Goal: Task Accomplishment & Management: Manage account settings

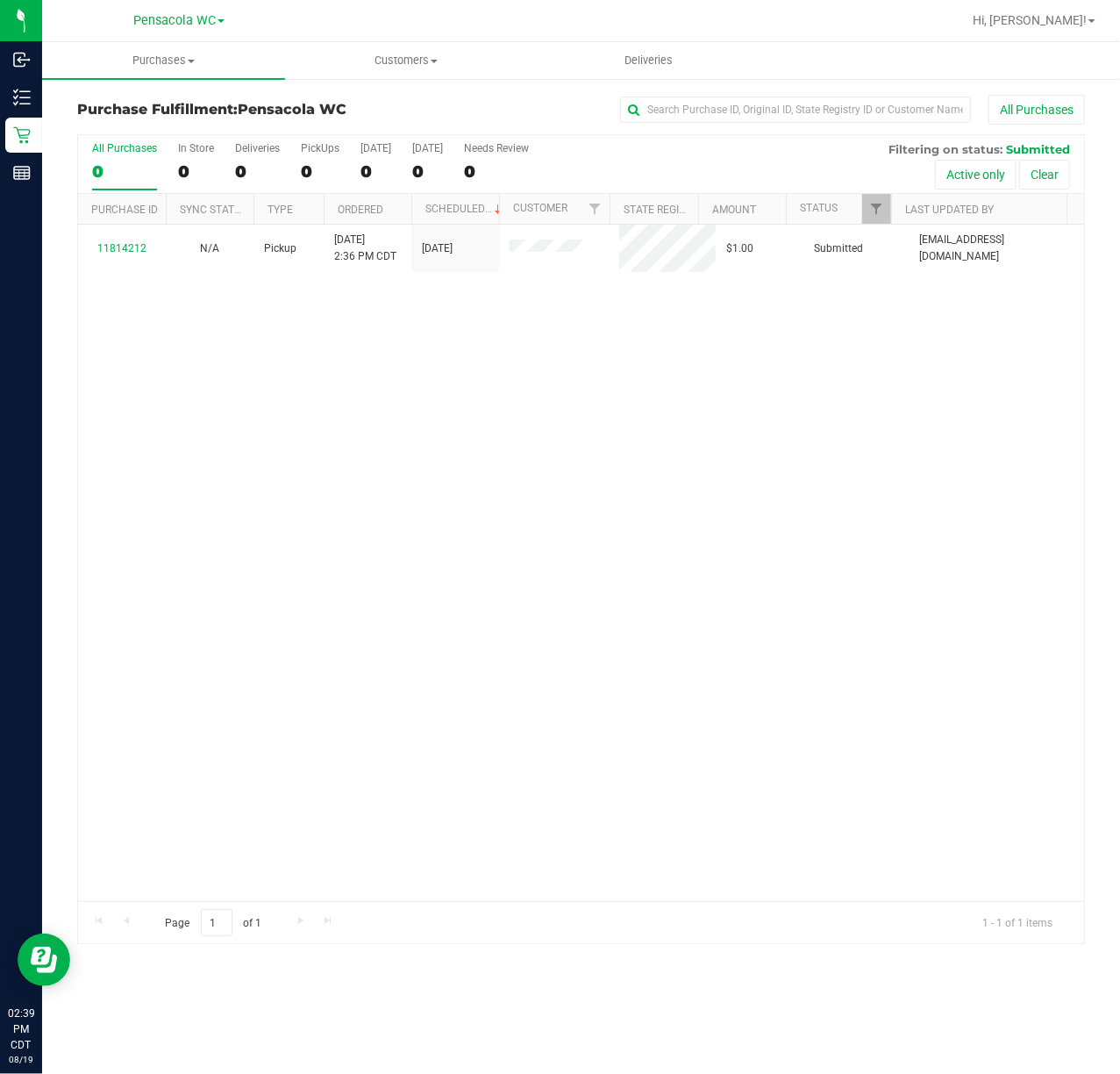
click at [573, 460] on div "11814212 N/A Pickup [DATE] 2:36 PM CDT 8/19/2025 $1.00 Submitted [EMAIL_ADDRESS…" at bounding box center [580, 562] width 1005 height 677
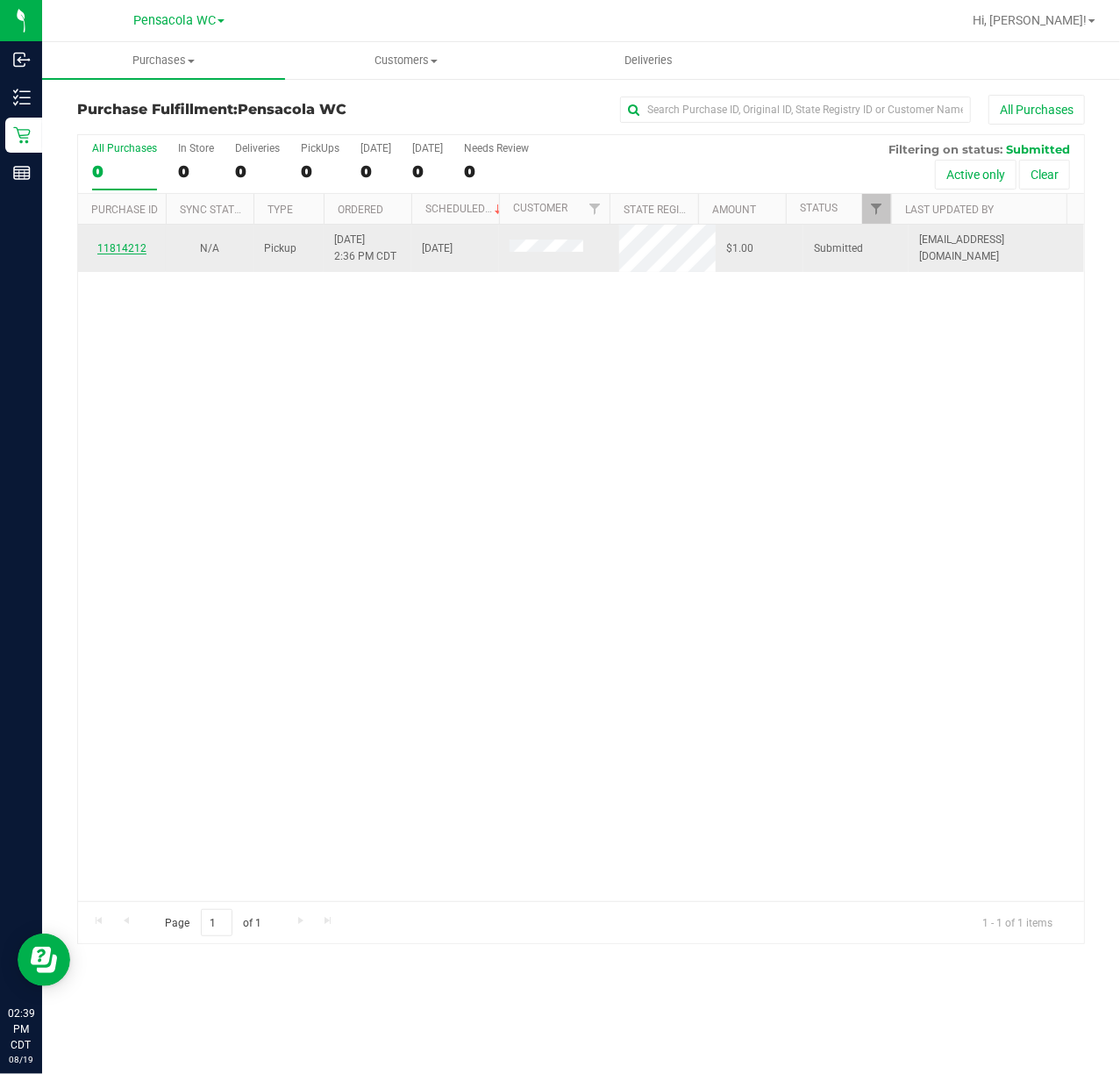
click at [110, 249] on link "11814212" at bounding box center [121, 248] width 49 height 13
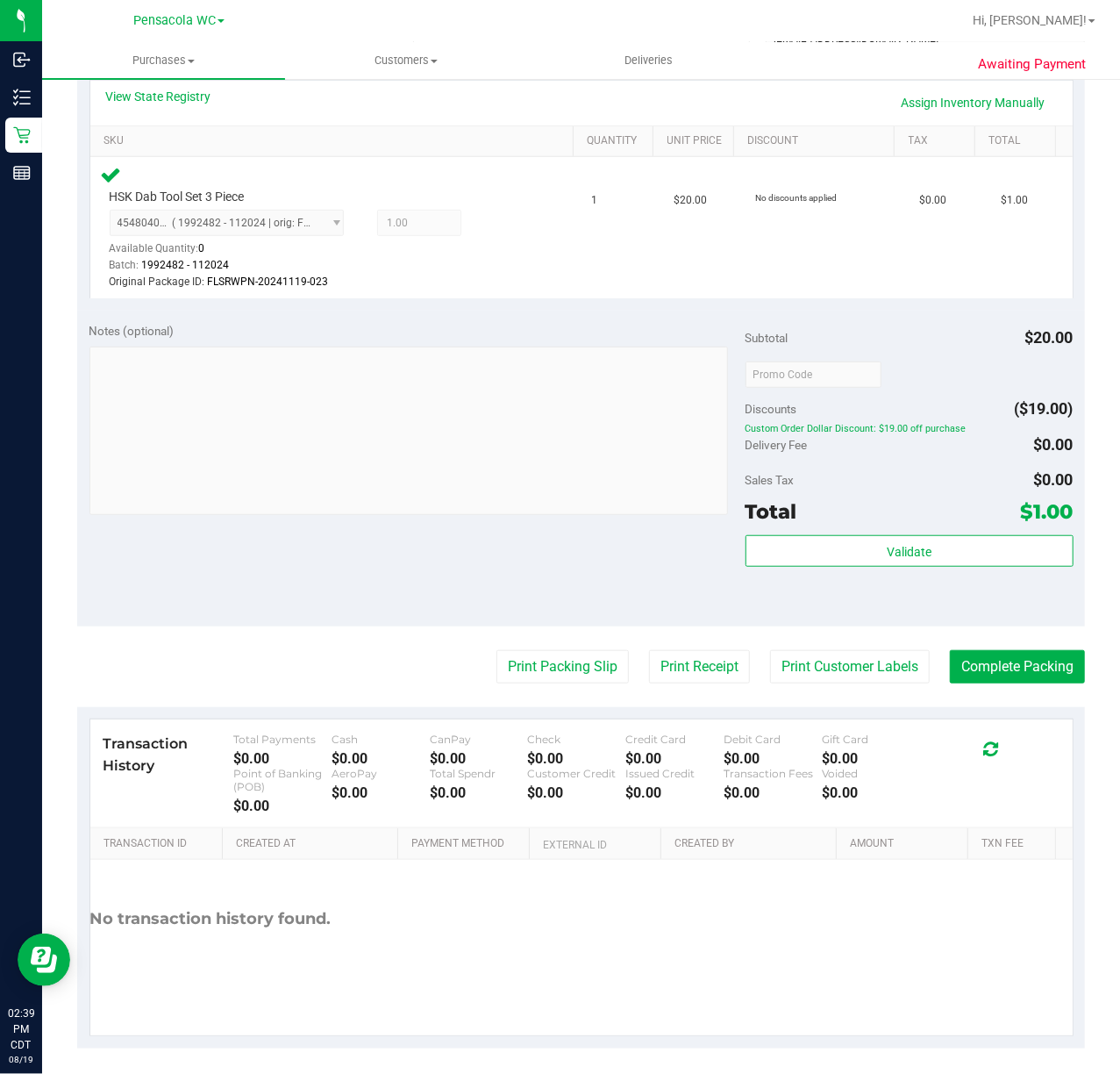
scroll to position [416, 0]
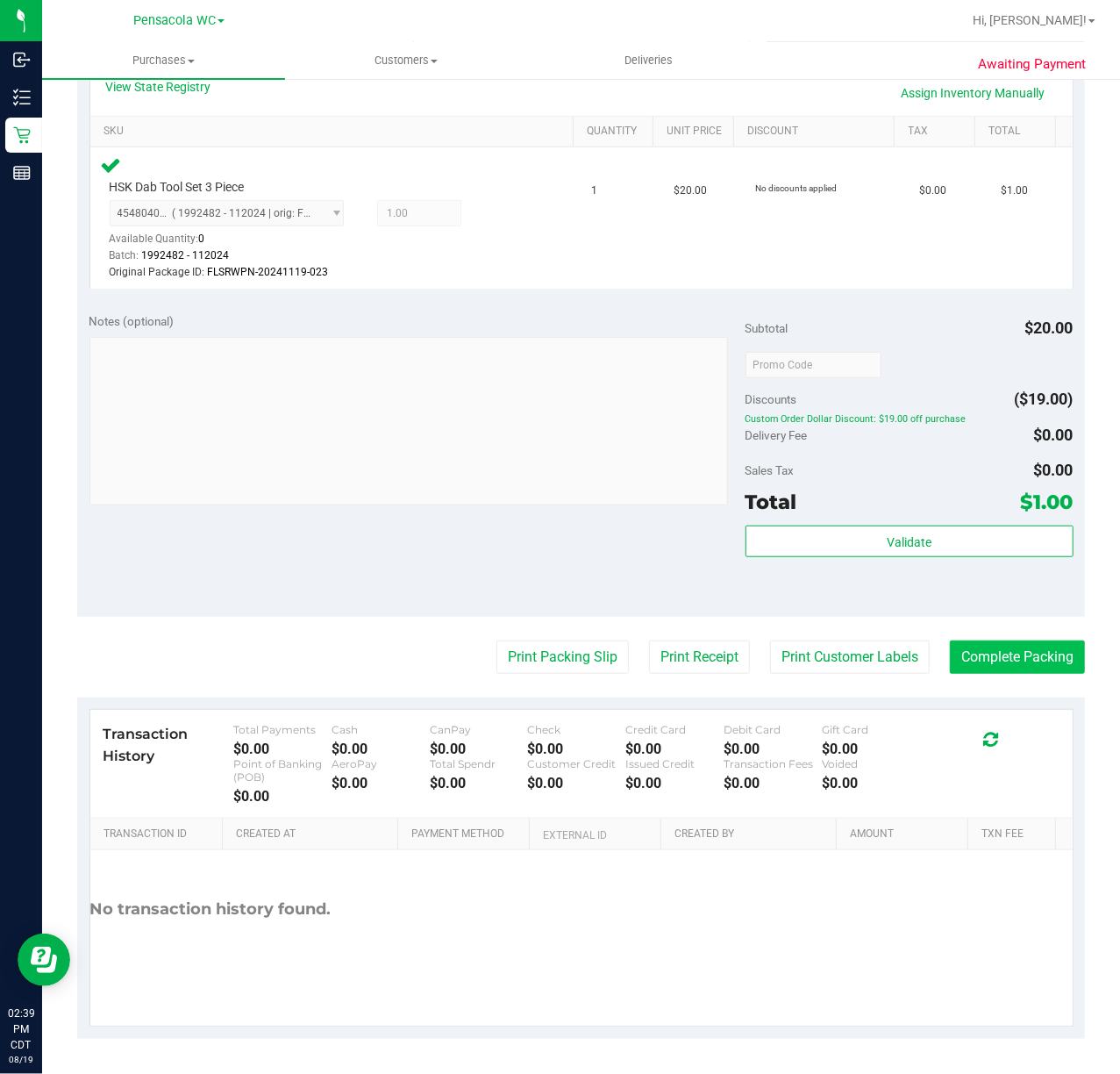
click at [1035, 664] on button "Complete Packing" at bounding box center [1017, 656] width 135 height 34
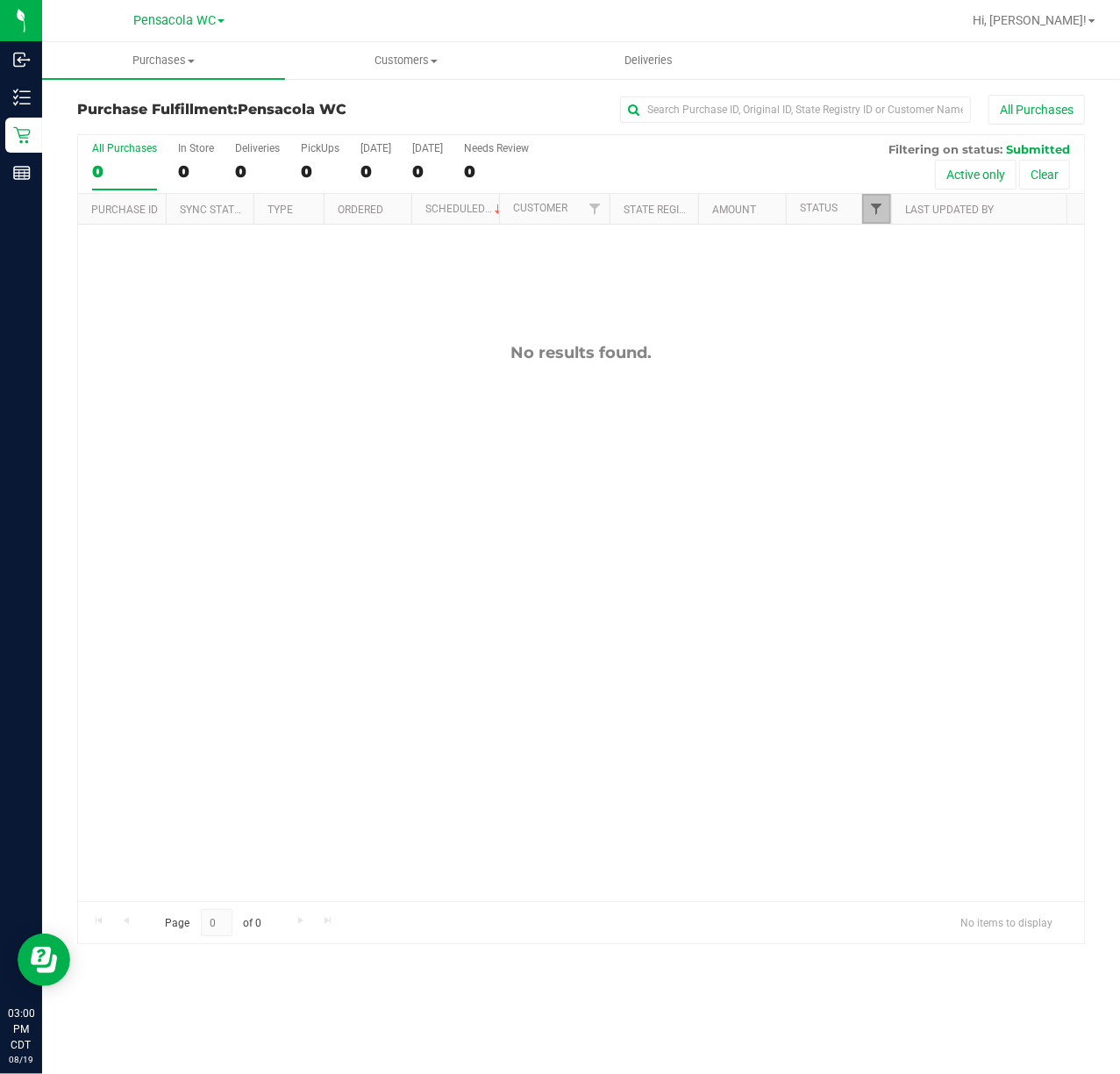
click at [882, 208] on span "Filter" at bounding box center [876, 209] width 14 height 14
click at [929, 286] on span "Select All" at bounding box center [920, 284] width 43 height 11
click at [891, 286] on input "Select All" at bounding box center [885, 285] width 12 height 12
checkbox input "true"
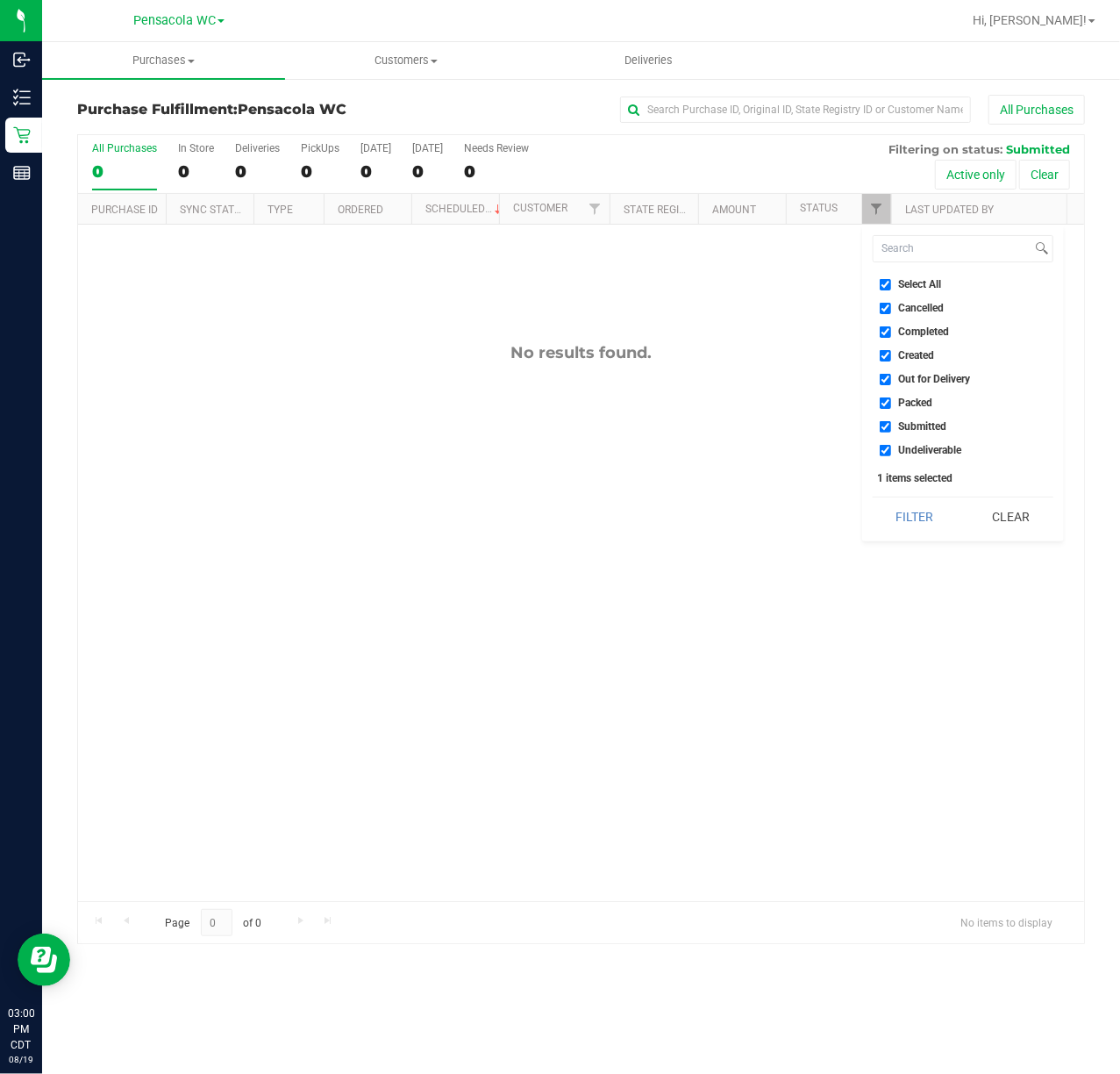
checkbox input "true"
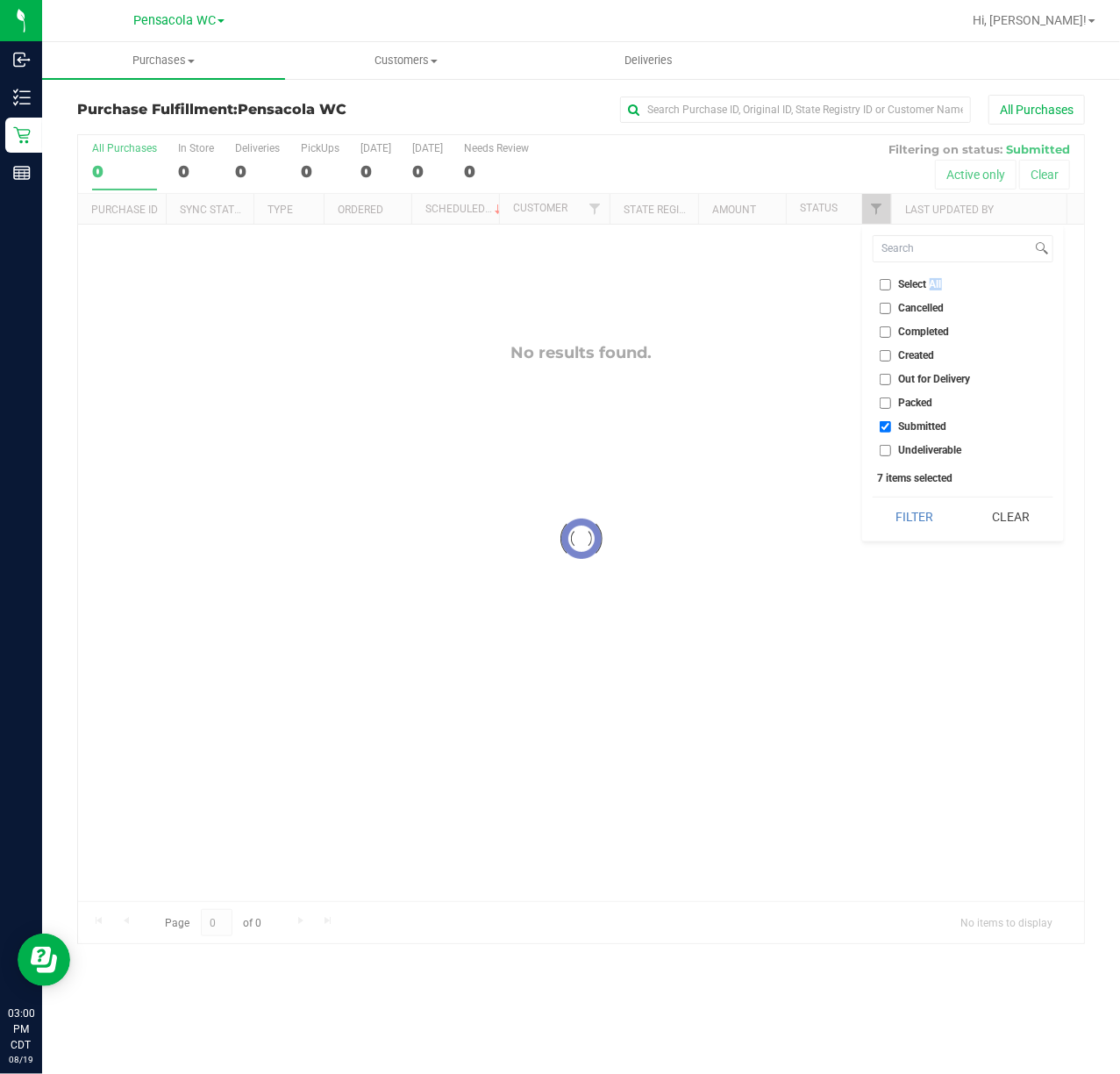
checkbox input "false"
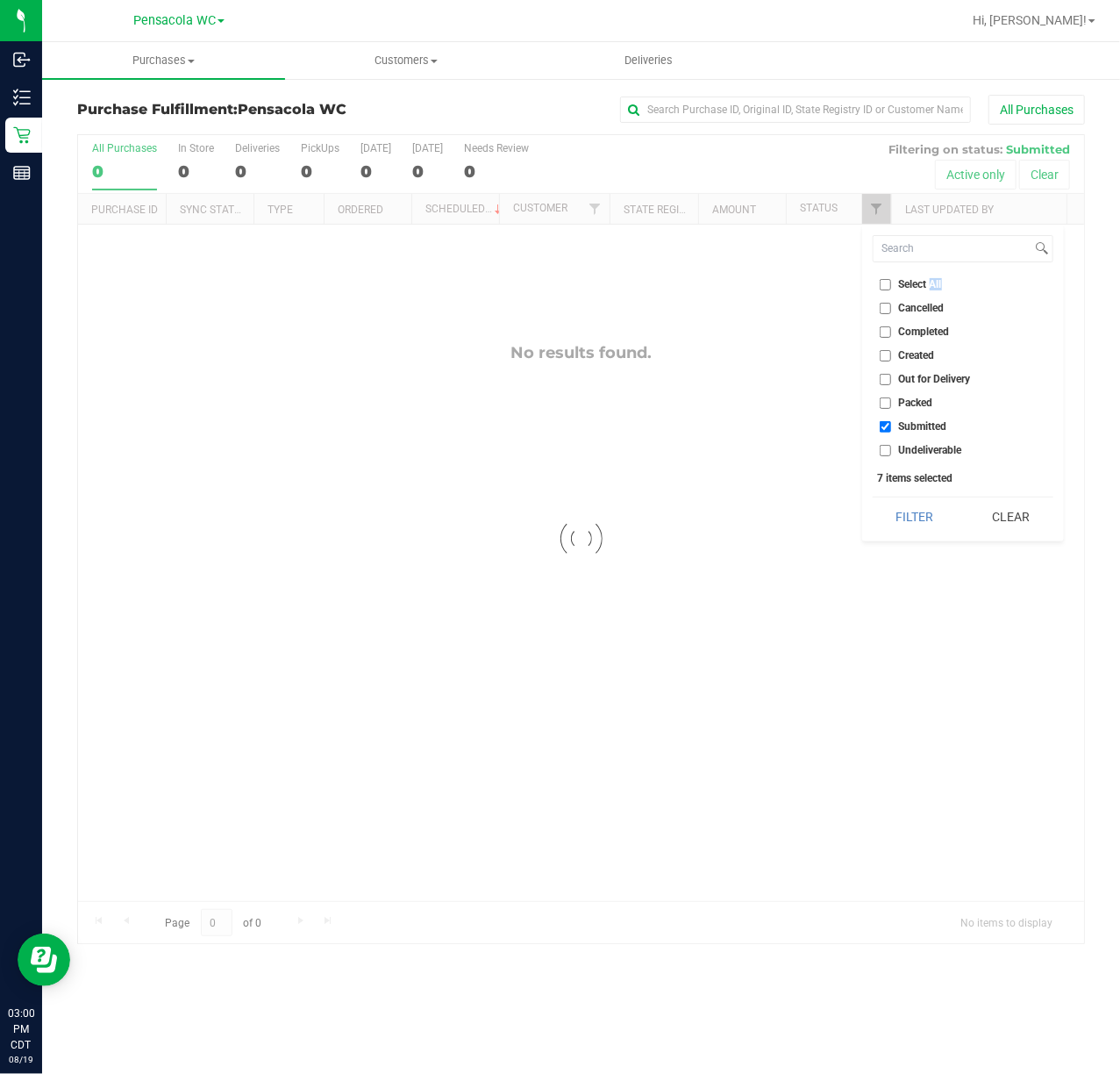
checkbox input "false"
checkbox input "true"
checkbox input "false"
click at [929, 286] on span "Select All" at bounding box center [920, 284] width 43 height 11
click at [891, 286] on input "Select All" at bounding box center [885, 285] width 12 height 12
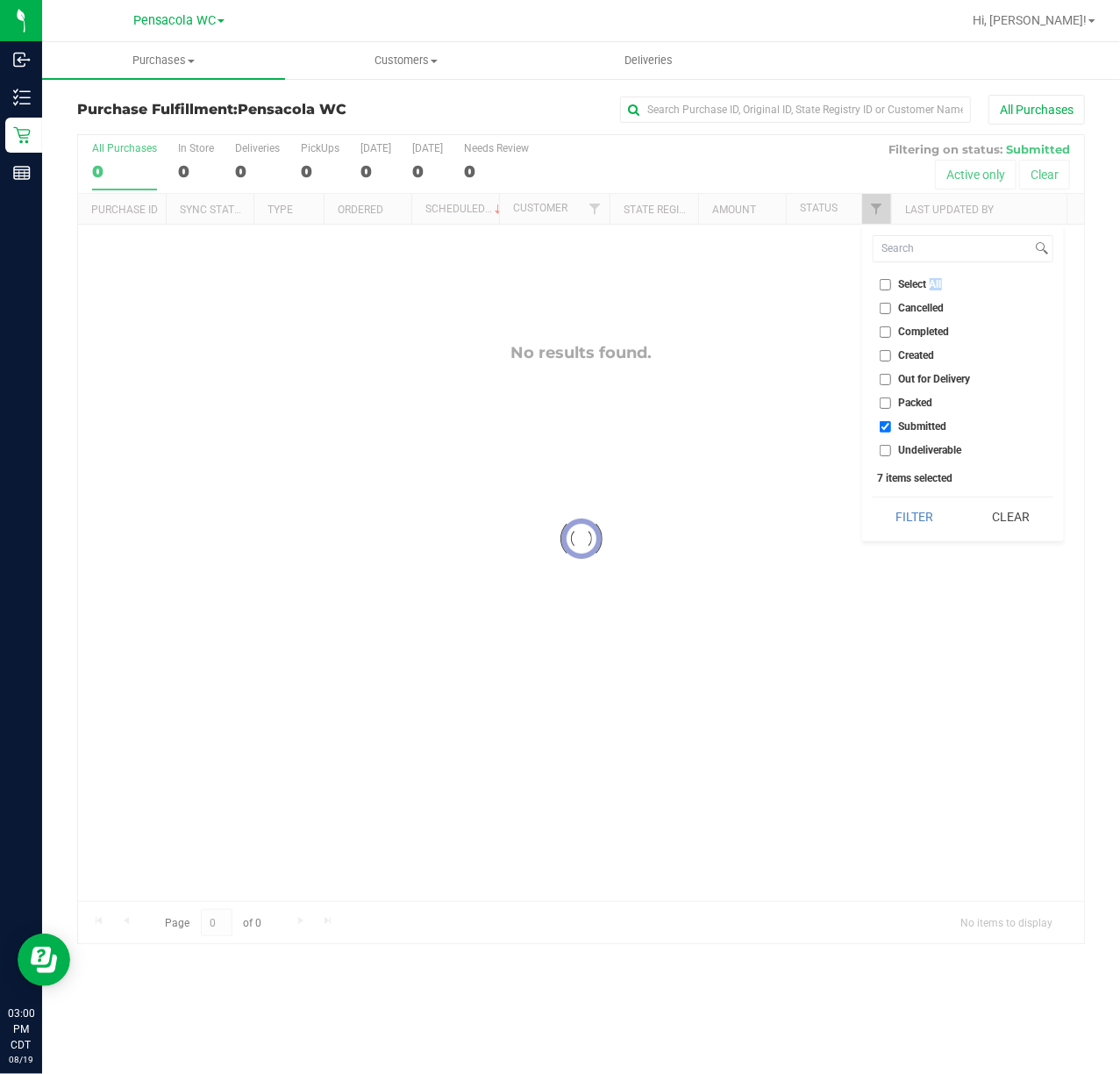
checkbox input "true"
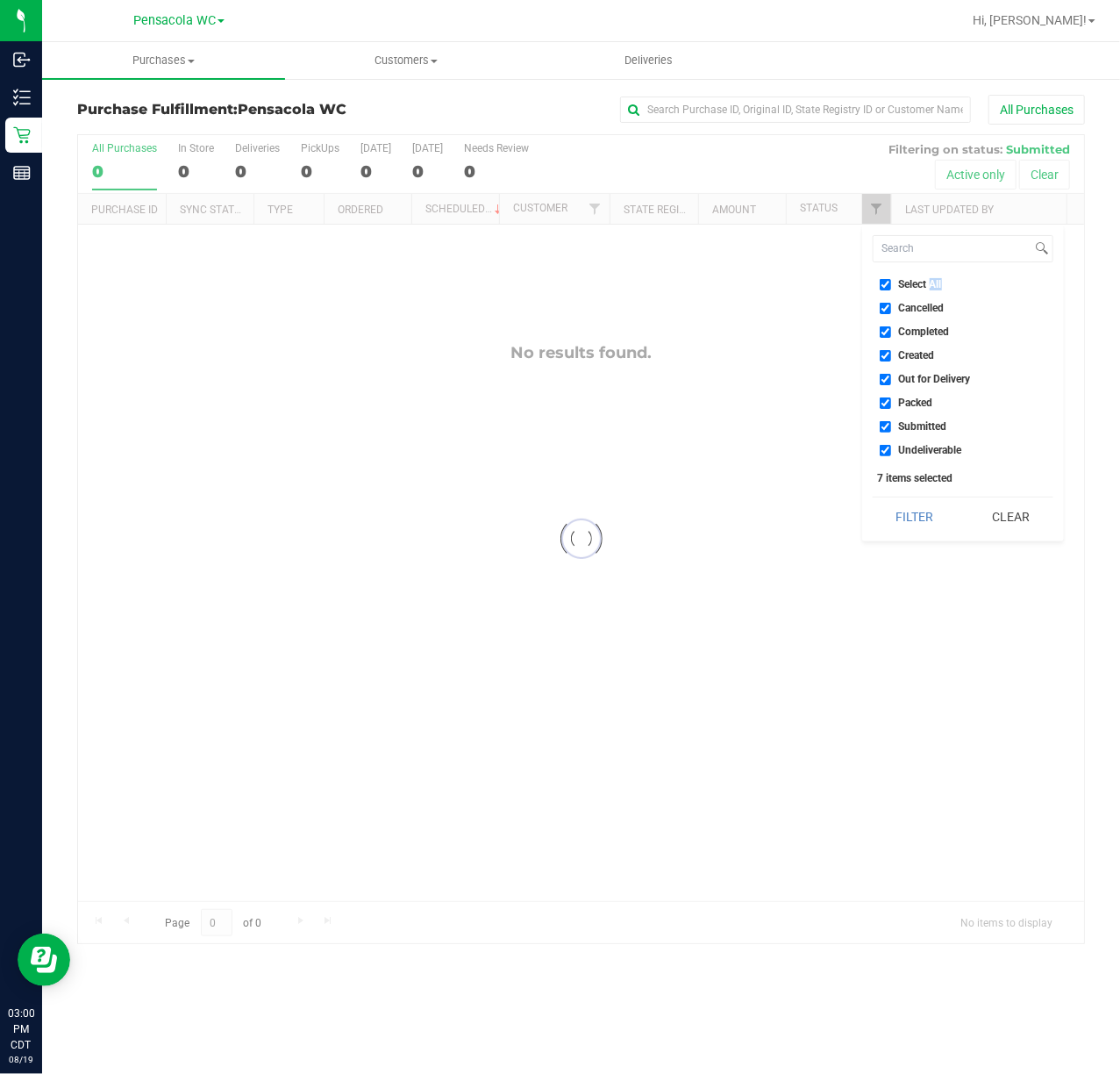
checkbox input "true"
click at [891, 285] on label "Select All" at bounding box center [910, 285] width 63 height 12
click at [891, 285] on input "Select All" at bounding box center [885, 285] width 12 height 12
checkbox input "false"
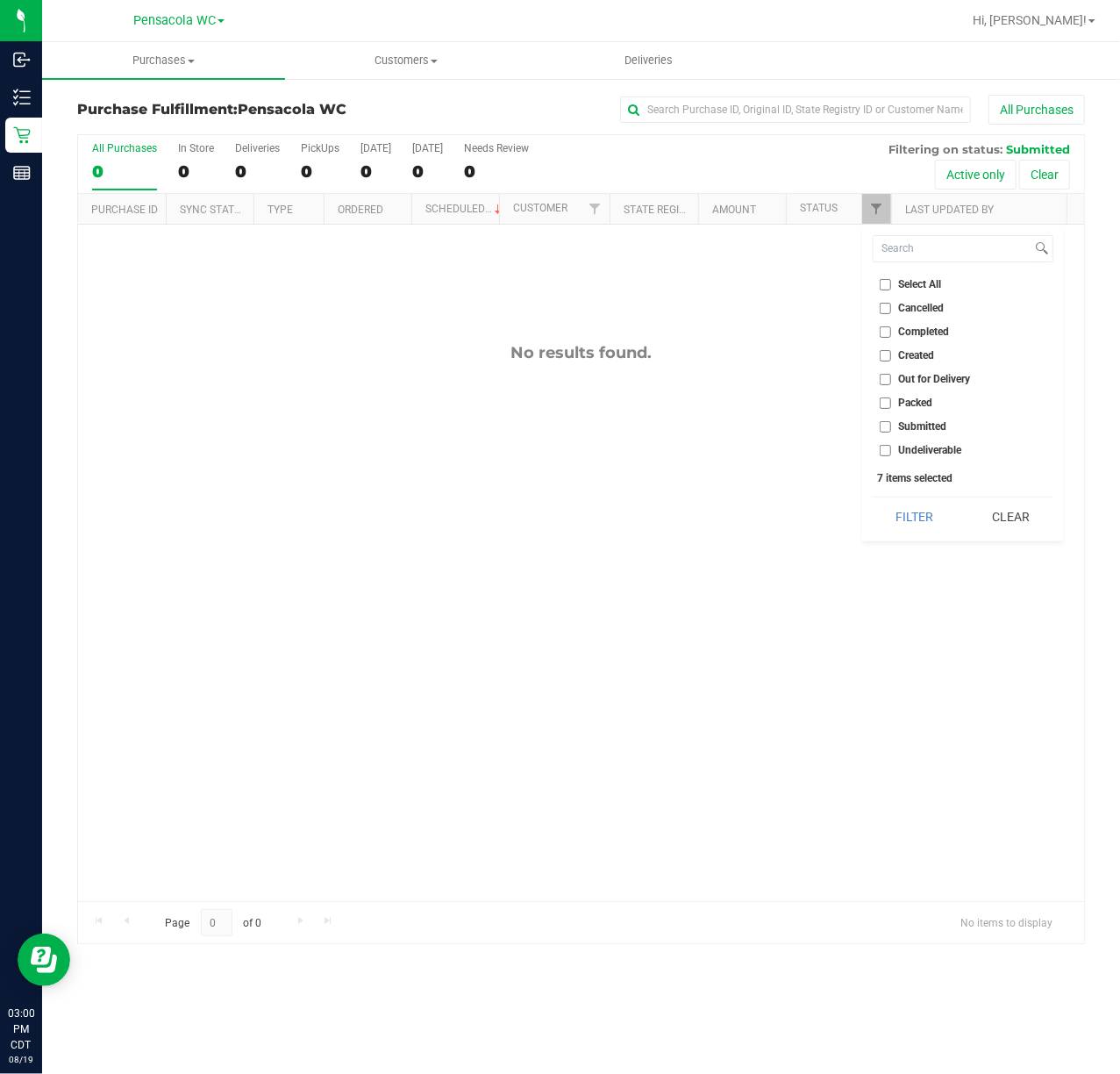
checkbox input "false"
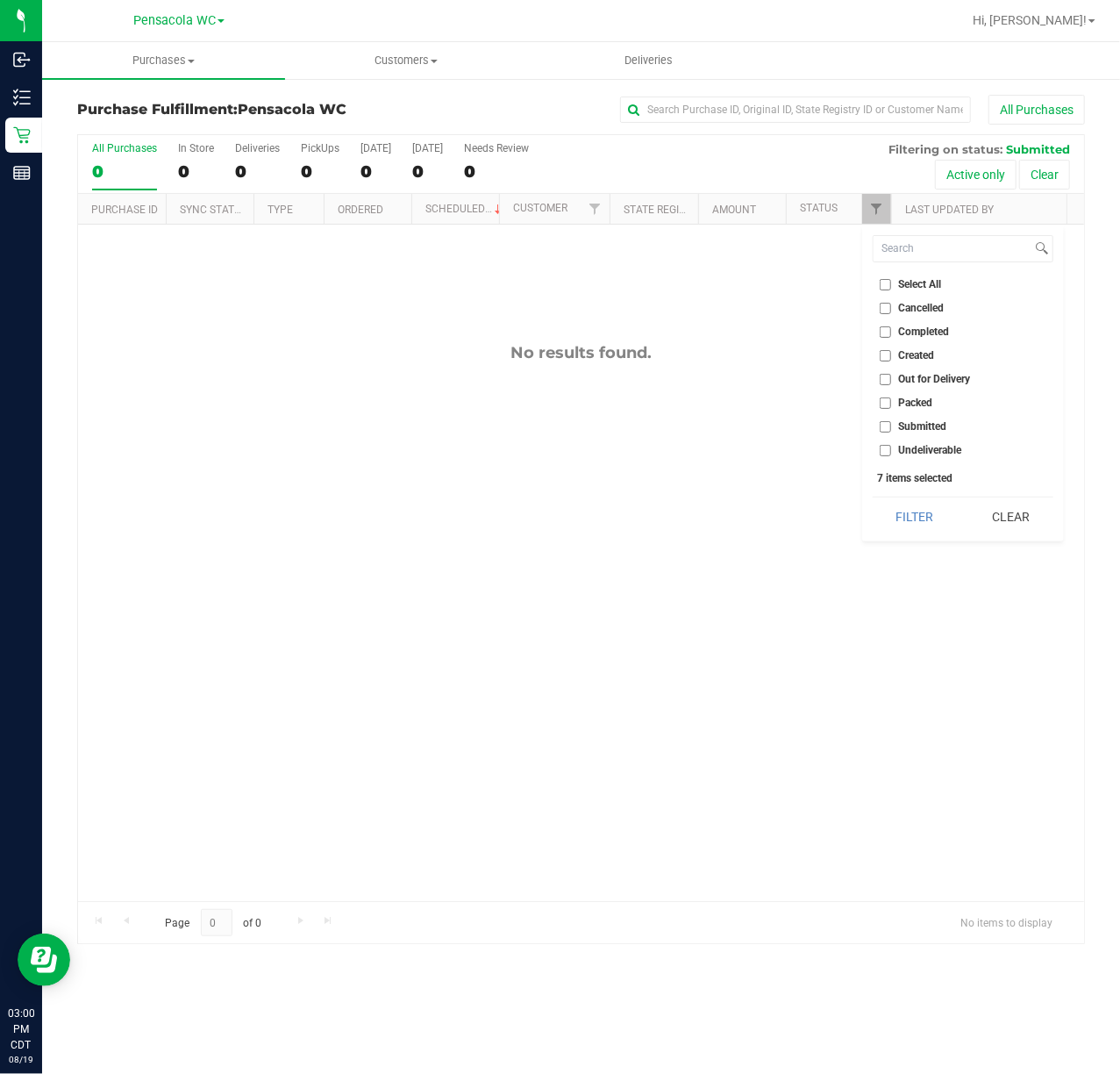
checkbox input "false"
click at [923, 419] on li "Submitted" at bounding box center [963, 426] width 181 height 18
click at [925, 424] on span "Submitted" at bounding box center [923, 426] width 48 height 11
click at [891, 424] on input "Submitted" at bounding box center [885, 427] width 12 height 12
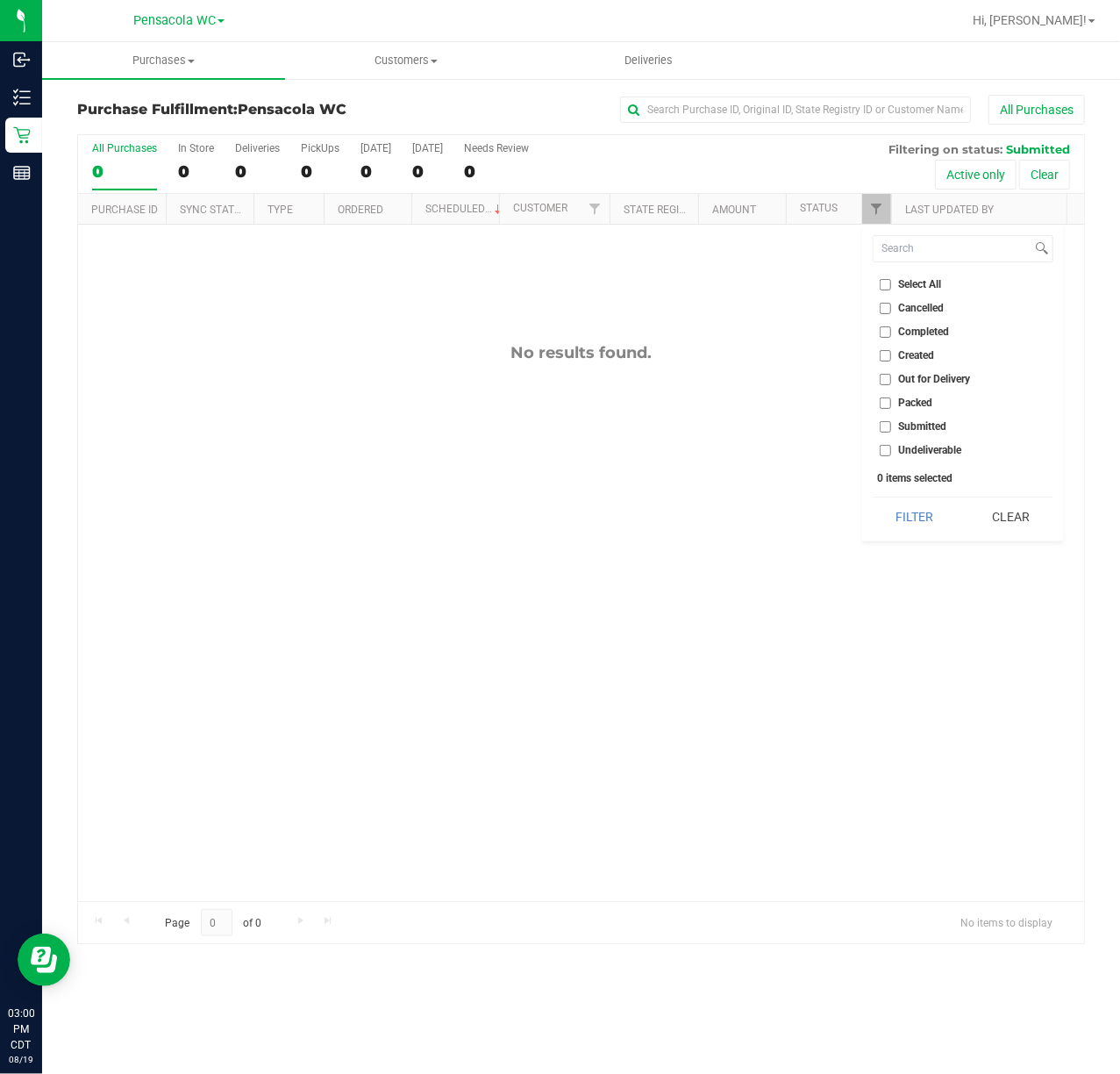
checkbox input "true"
click at [906, 520] on button "Filter" at bounding box center [915, 517] width 85 height 38
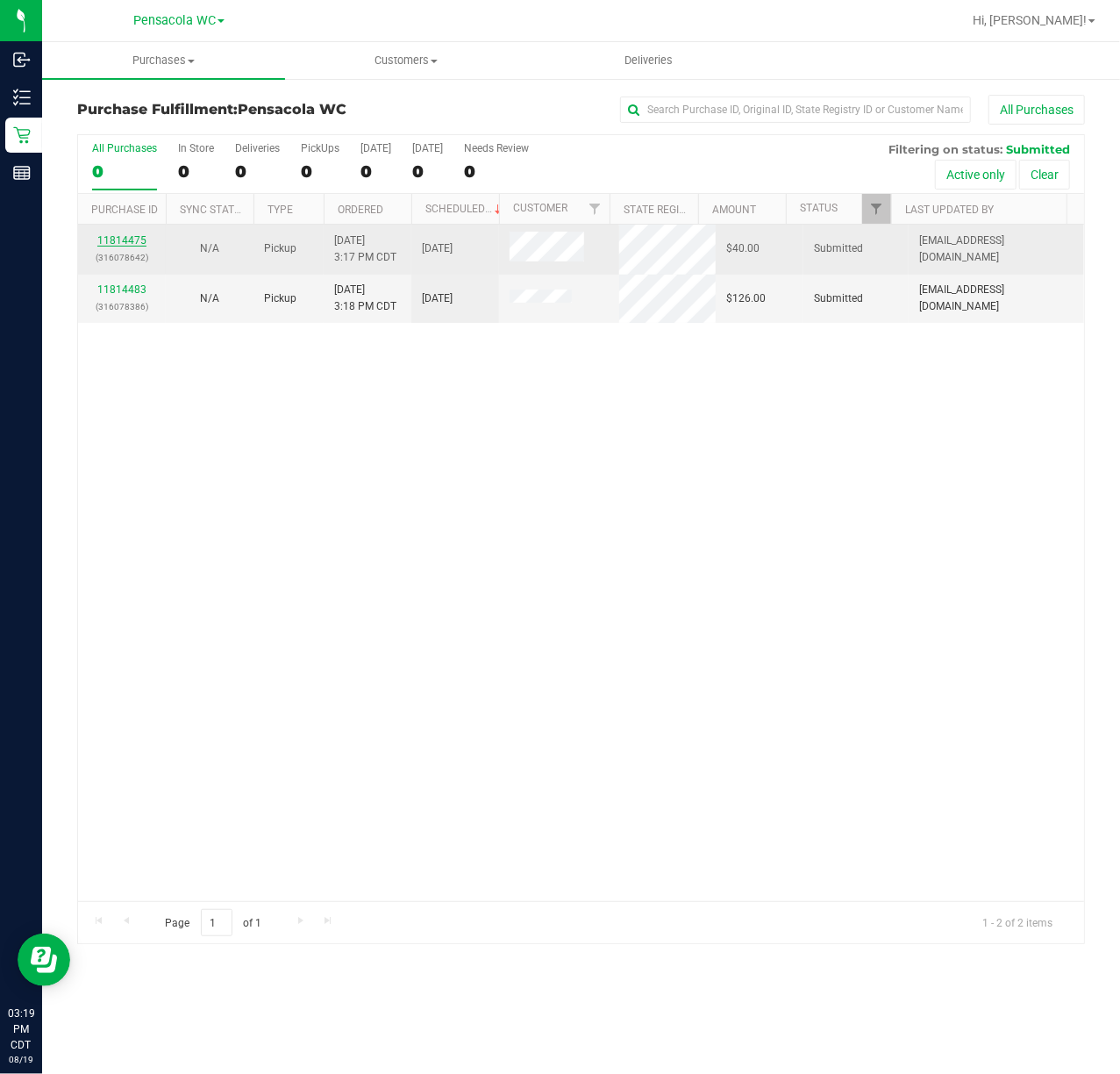
click at [110, 243] on link "11814475" at bounding box center [121, 240] width 49 height 13
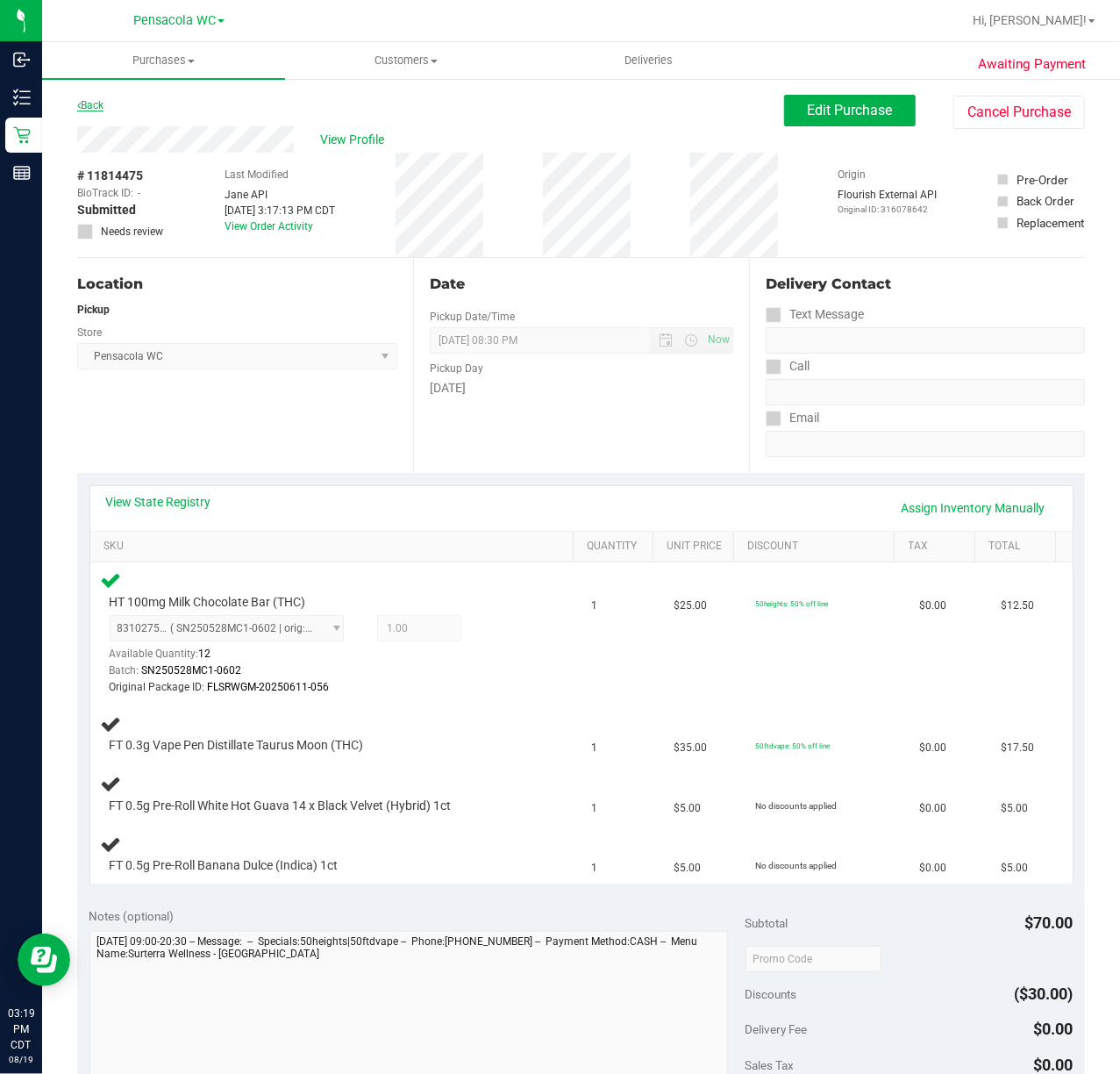
click at [104, 109] on link "Back" at bounding box center [89, 105] width 26 height 13
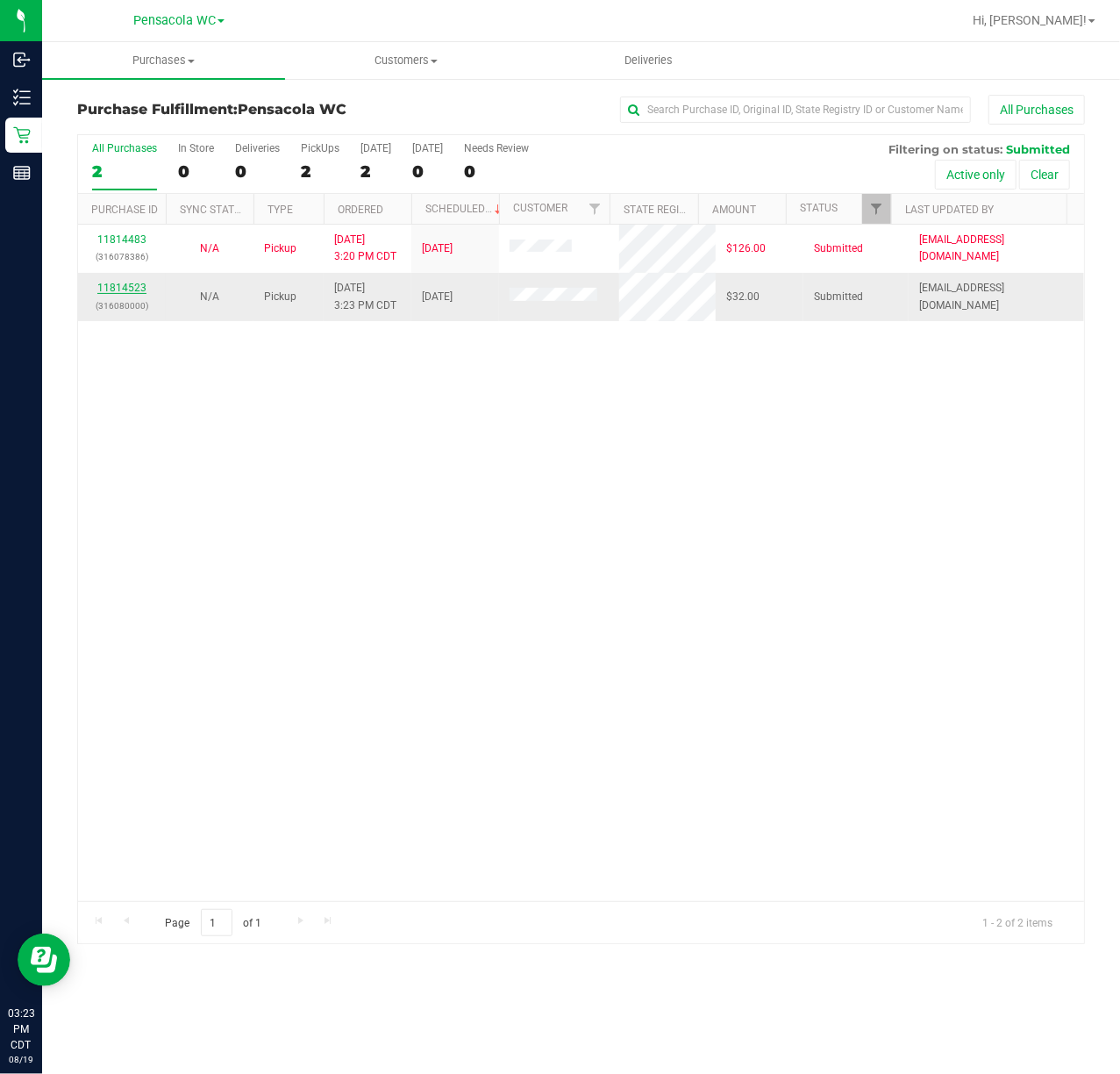
click at [124, 290] on link "11814523" at bounding box center [121, 288] width 49 height 13
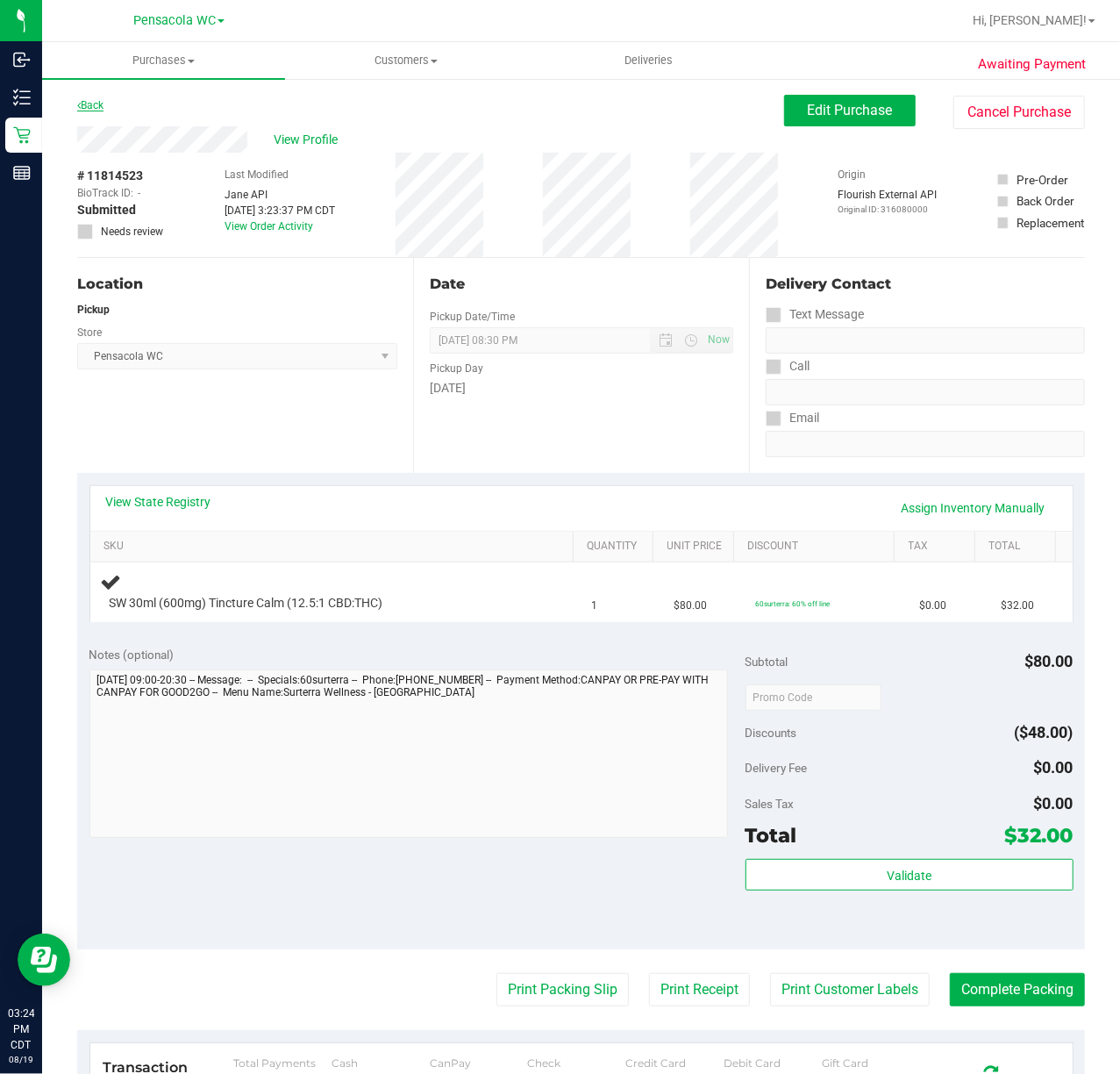
click at [79, 104] on icon at bounding box center [79, 105] width 4 height 11
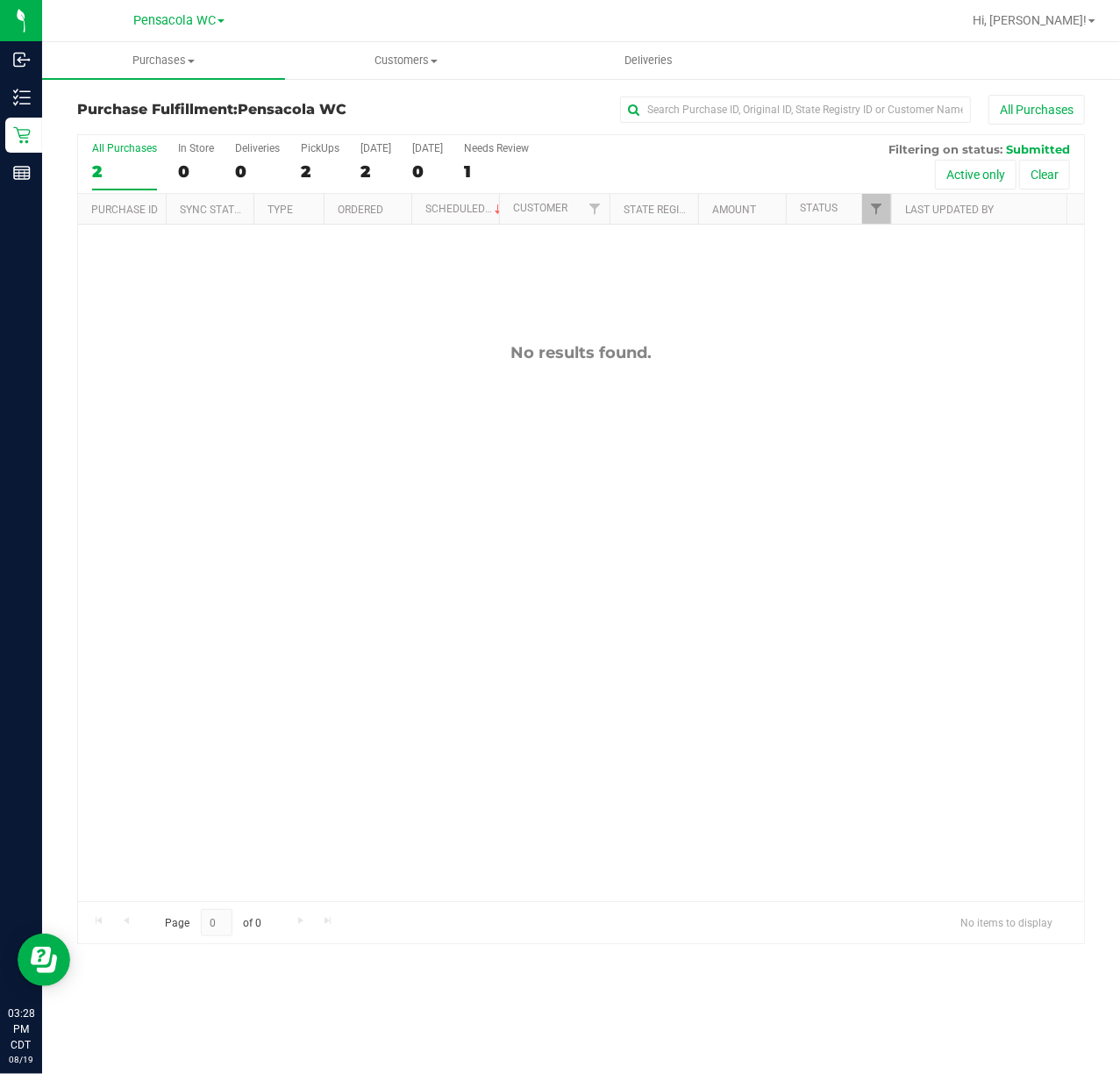
click at [447, 489] on div "No results found." at bounding box center [580, 622] width 1005 height 795
click at [874, 209] on span "Filter" at bounding box center [876, 209] width 14 height 14
click at [878, 226] on div "Select All Cancelled Completed Created Out for Delivery Packed Submitted Undeli…" at bounding box center [963, 382] width 202 height 317
click at [878, 215] on span "Filter" at bounding box center [876, 209] width 14 height 14
click at [882, 222] on link "Filter" at bounding box center [877, 208] width 29 height 30
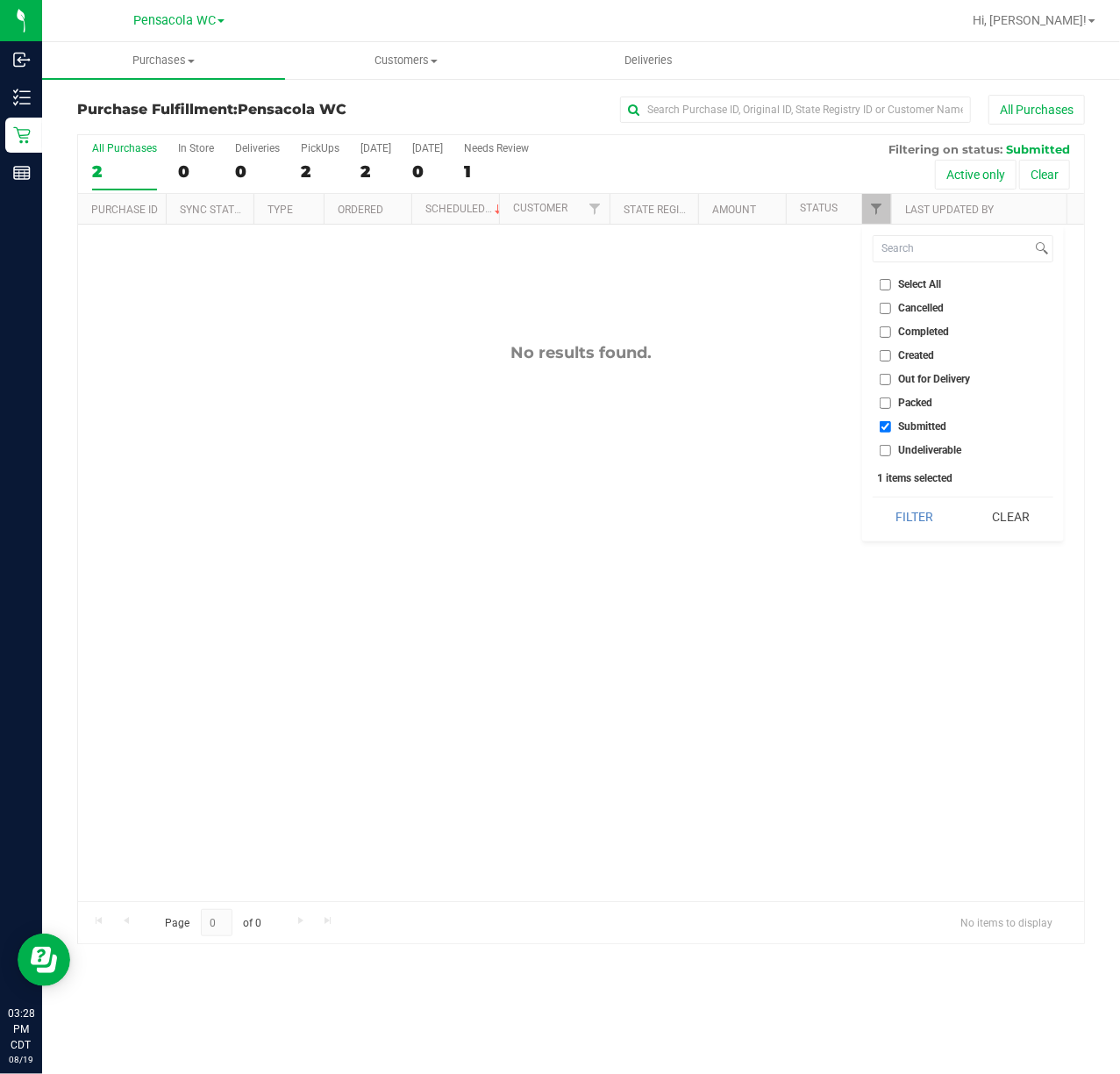
click at [905, 285] on span "Select All" at bounding box center [920, 284] width 43 height 11
click at [891, 285] on input "Select All" at bounding box center [885, 285] width 12 height 12
checkbox input "true"
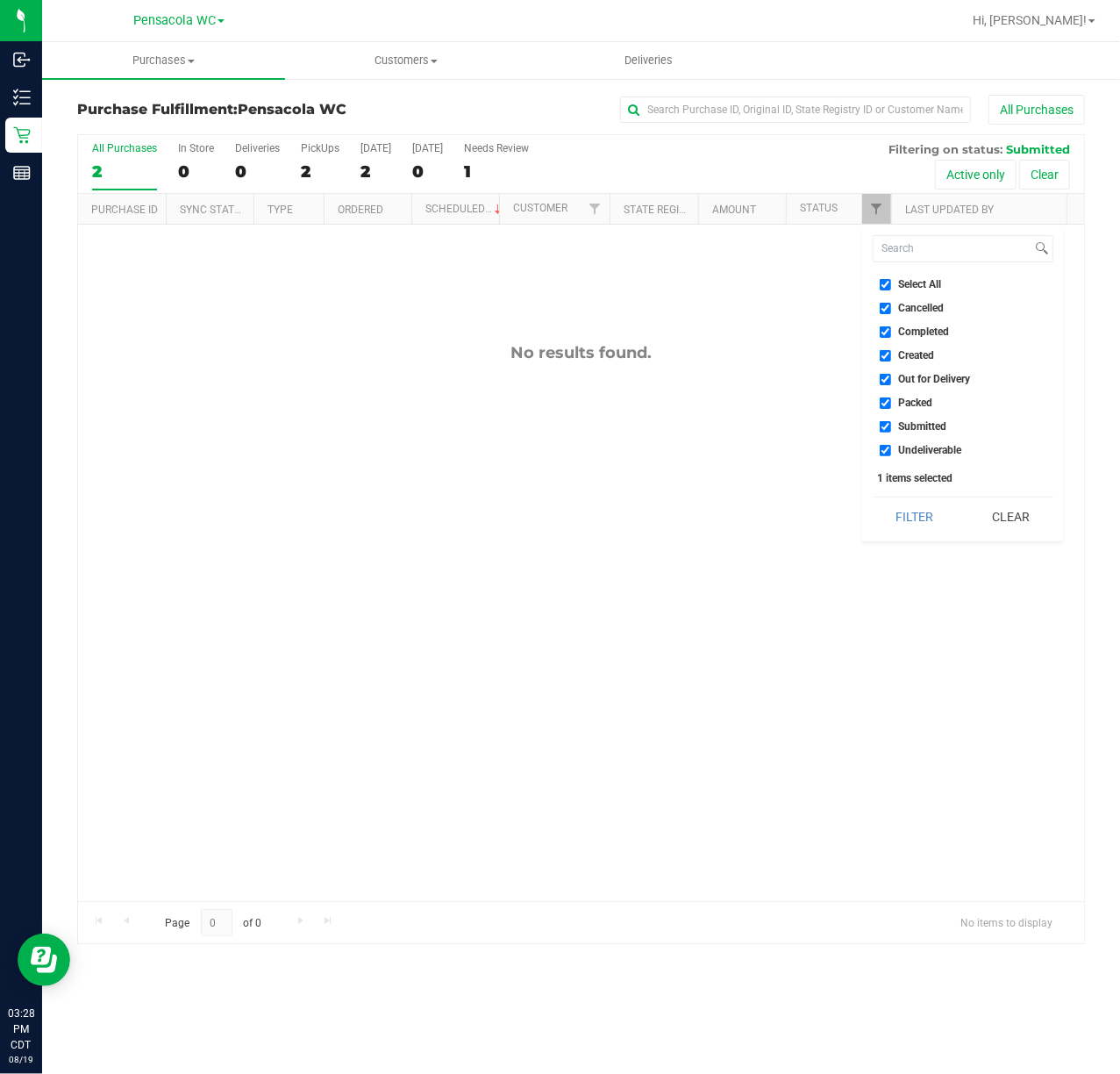
checkbox input "true"
click at [905, 285] on span "Select All" at bounding box center [920, 284] width 43 height 11
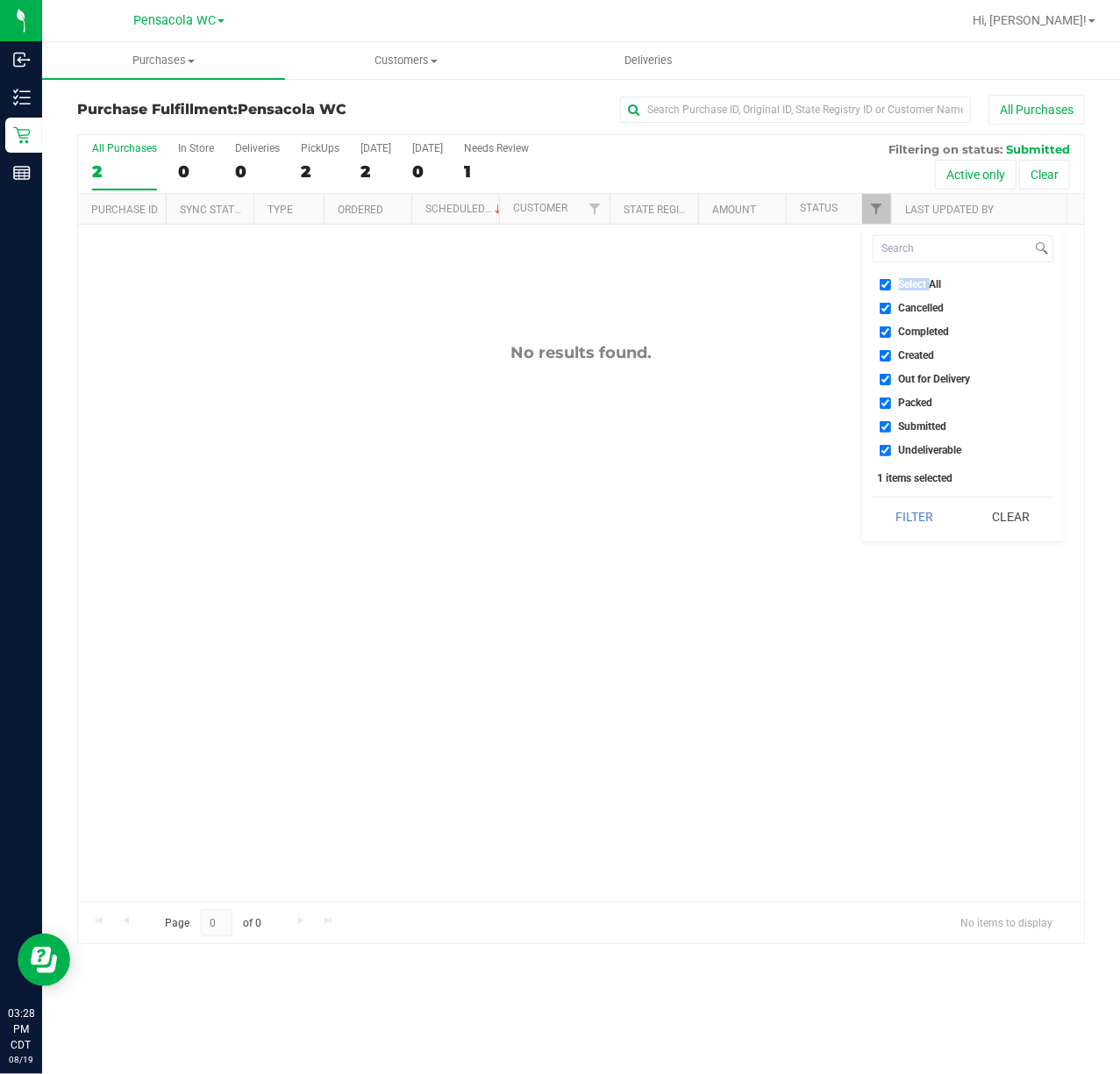
click at [891, 285] on input "Select All" at bounding box center [885, 285] width 12 height 12
checkbox input "false"
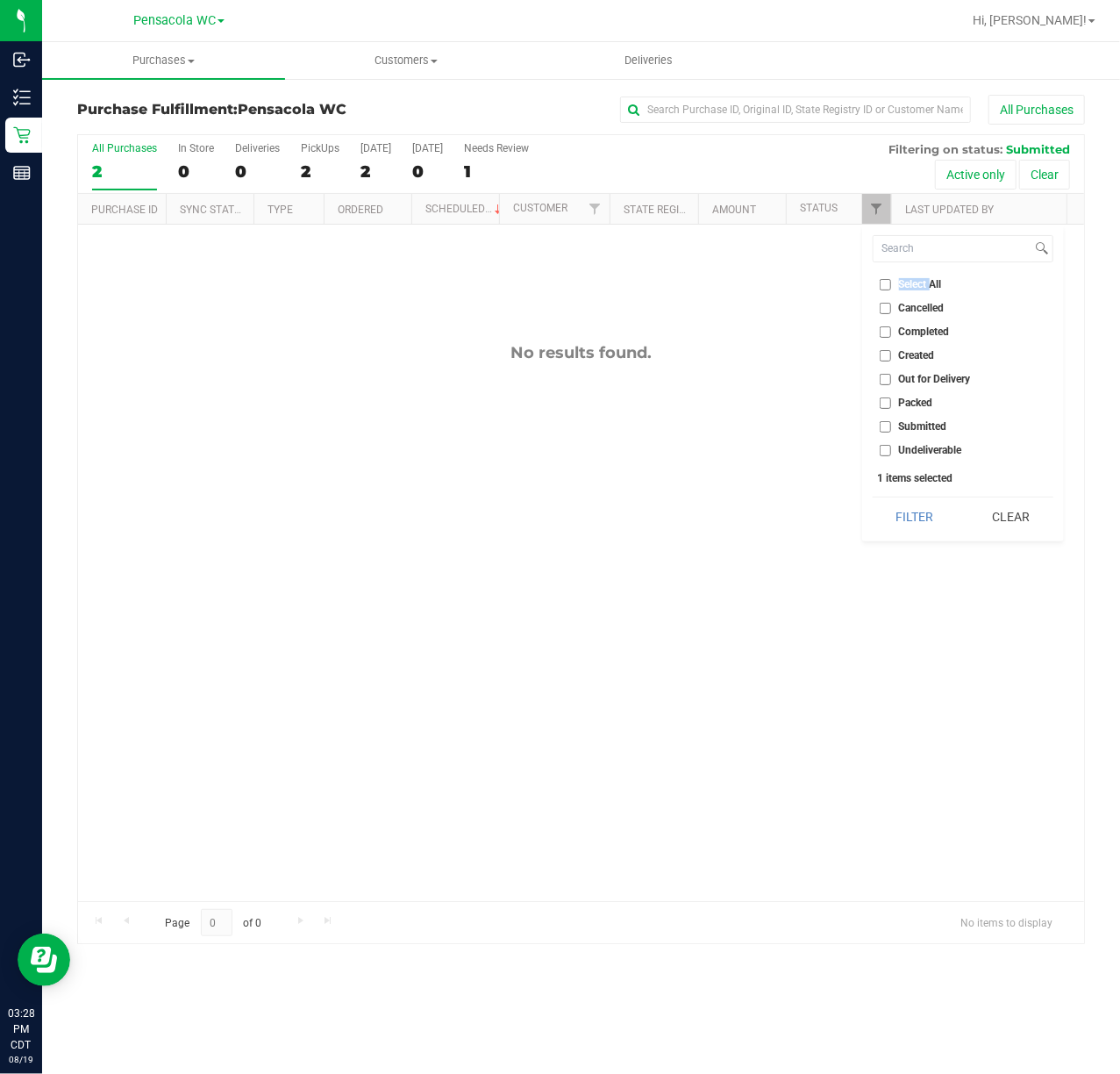
checkbox input "false"
click at [920, 425] on span "Submitted" at bounding box center [923, 426] width 48 height 11
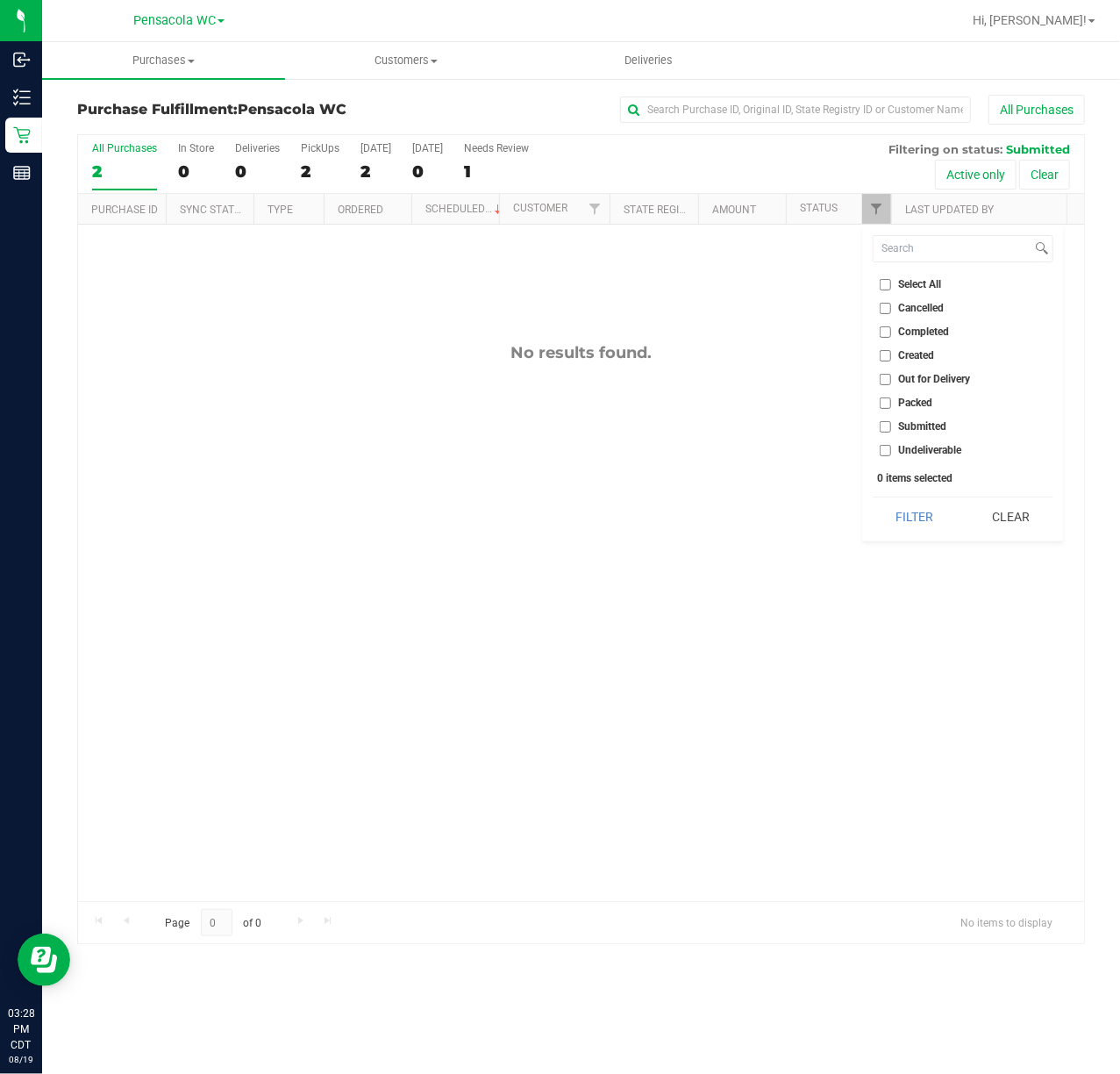
click at [891, 425] on input "Submitted" at bounding box center [885, 427] width 12 height 12
checkbox input "true"
drag, startPoint x: 905, startPoint y: 521, endPoint x: 895, endPoint y: 514, distance: 12.2
click at [906, 521] on button "Filter" at bounding box center [915, 517] width 85 height 38
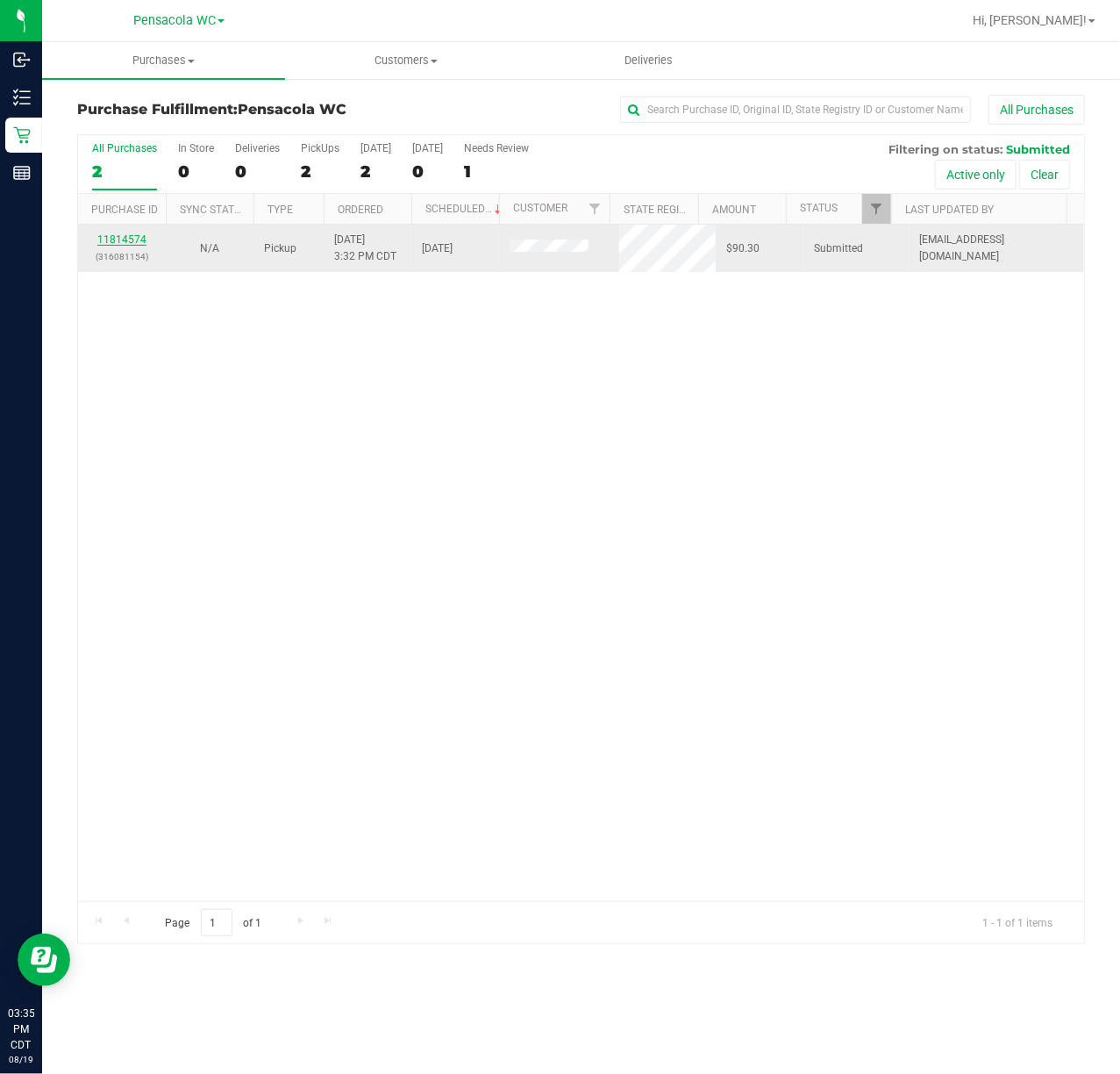
click at [137, 235] on link "11814574" at bounding box center [121, 239] width 49 height 13
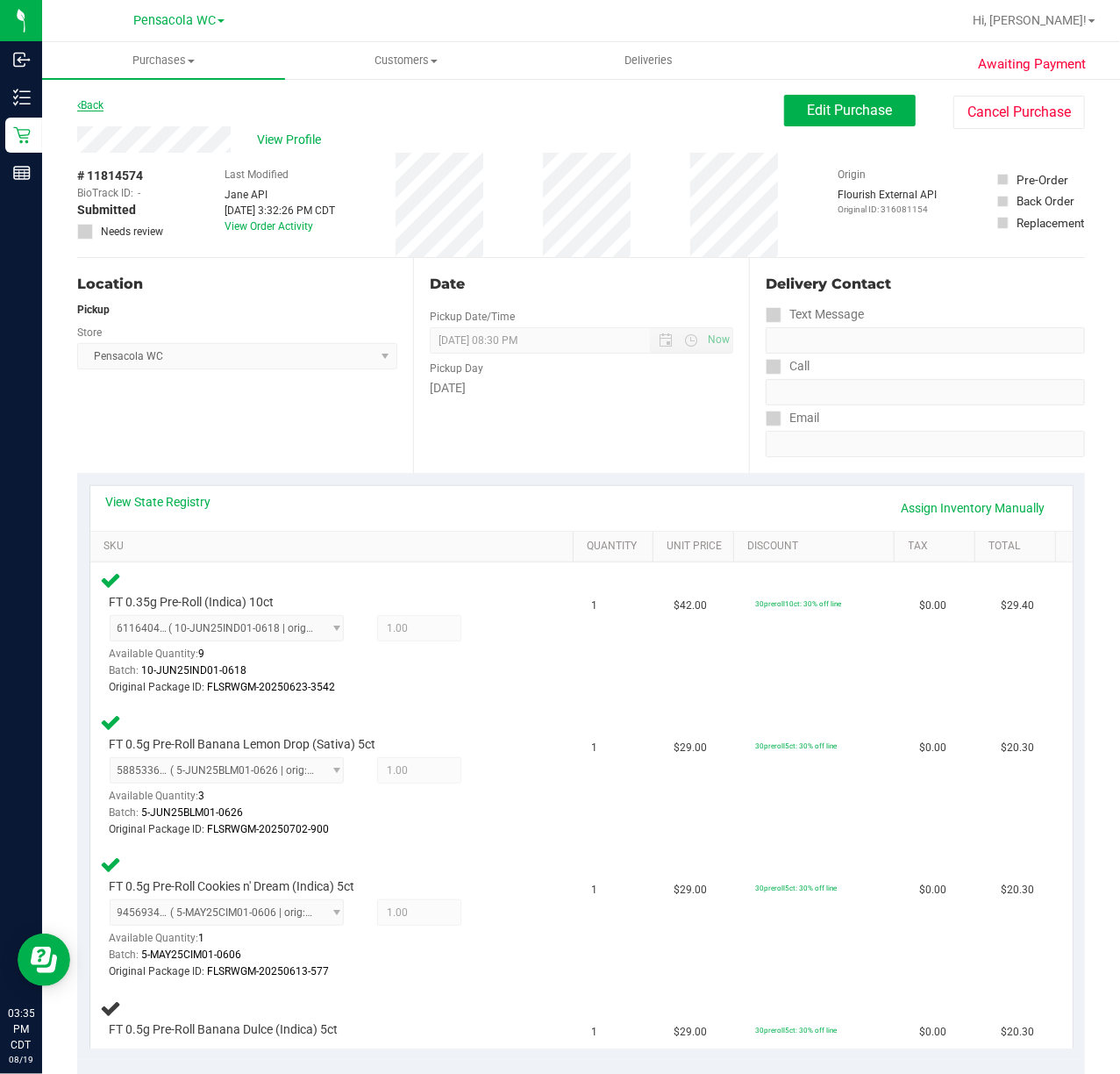
click at [89, 102] on link "Back" at bounding box center [89, 105] width 26 height 13
